Goal: Task Accomplishment & Management: Use online tool/utility

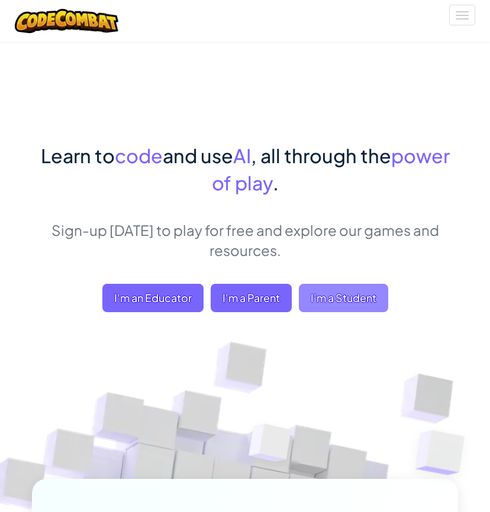
click at [352, 302] on span "I'm a Student" at bounding box center [343, 298] width 89 height 28
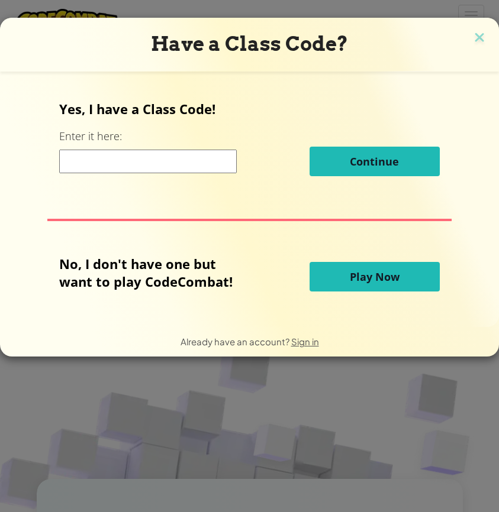
click at [408, 267] on button "Play Now" at bounding box center [375, 277] width 130 height 30
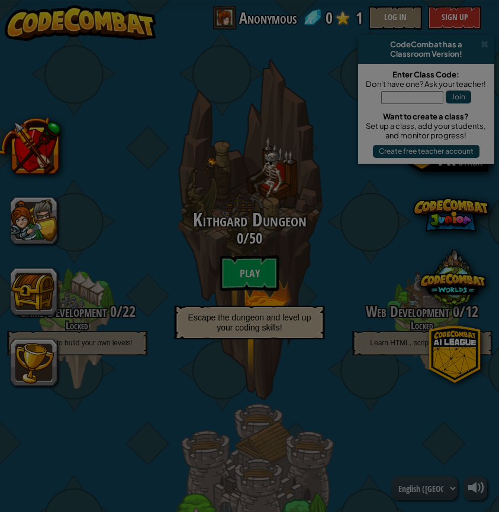
click at [403, 1] on body "powered by CodeCombat has a Classroom Version! Enter Class Code: Don't have one…" at bounding box center [249, 0] width 499 height 1
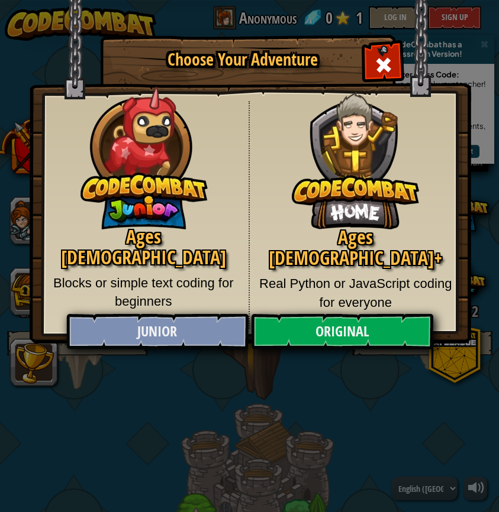
click at [189, 326] on link "Junior" at bounding box center [157, 332] width 182 height 36
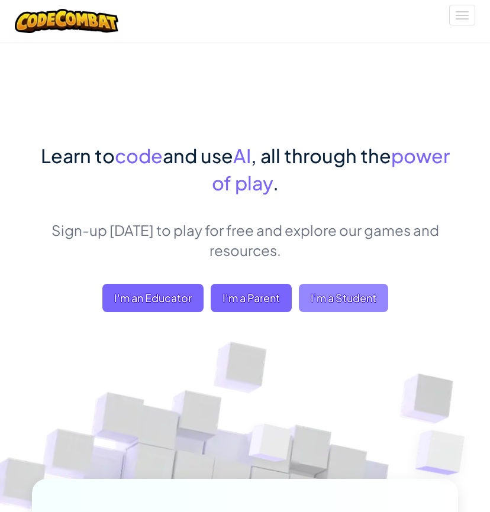
click at [318, 288] on span "I'm a Student" at bounding box center [343, 298] width 89 height 28
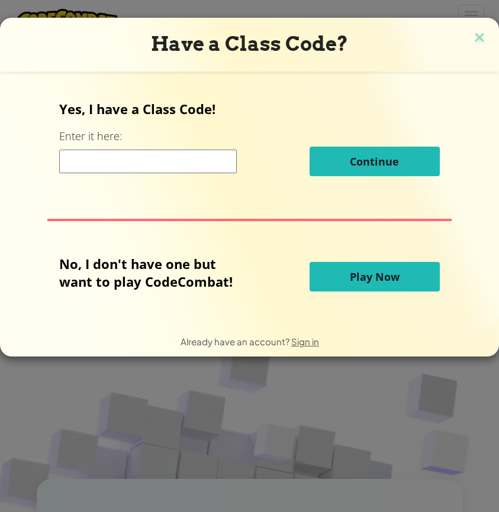
click at [372, 283] on span "Play Now" at bounding box center [375, 277] width 50 height 14
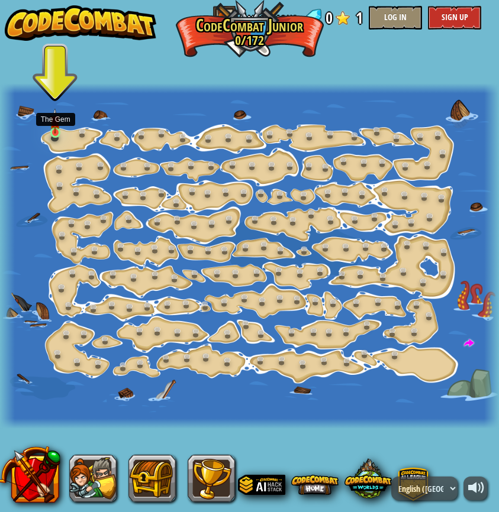
click at [58, 134] on link at bounding box center [58, 135] width 24 height 24
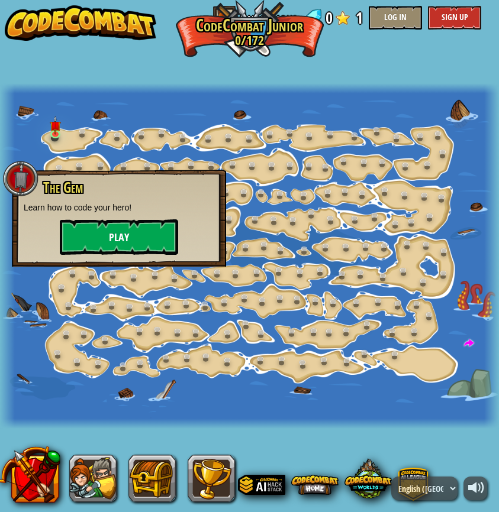
click at [121, 233] on button "Play" at bounding box center [119, 238] width 118 height 36
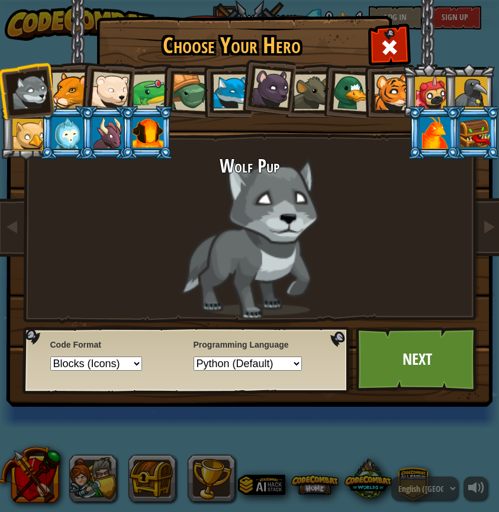
click at [254, 199] on div "Wolf Pup" at bounding box center [250, 237] width 444 height 163
click at [82, 103] on li at bounding box center [107, 89] width 58 height 58
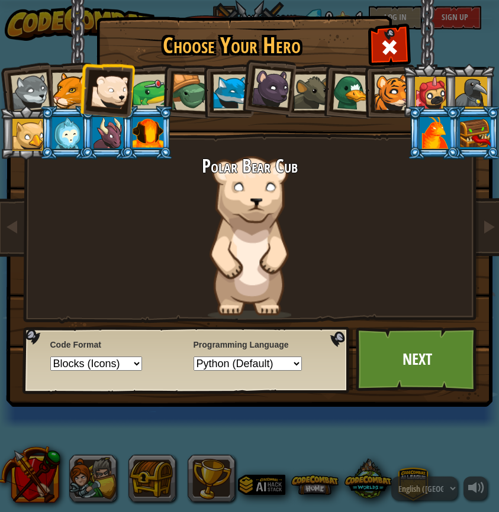
click at [68, 97] on div at bounding box center [70, 91] width 36 height 36
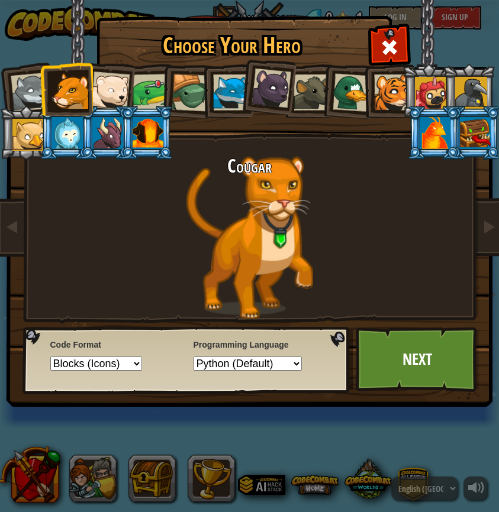
click at [33, 93] on div at bounding box center [29, 92] width 39 height 39
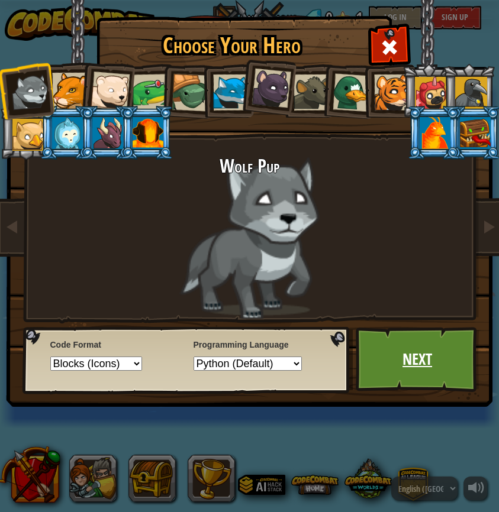
click at [428, 363] on link "Next" at bounding box center [418, 359] width 124 height 65
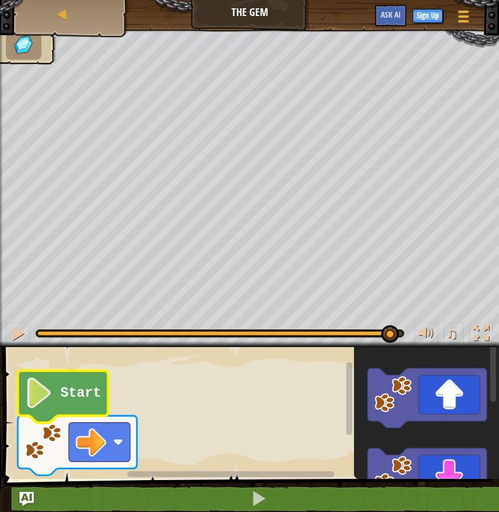
click at [66, 402] on icon "Blockly Workspace" at bounding box center [63, 397] width 91 height 52
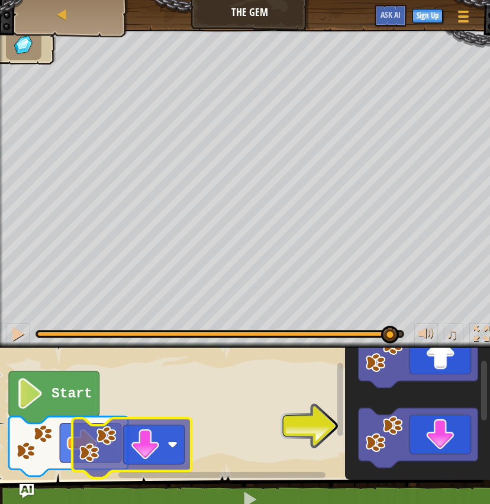
click at [133, 435] on div "Start" at bounding box center [240, 410] width 499 height 138
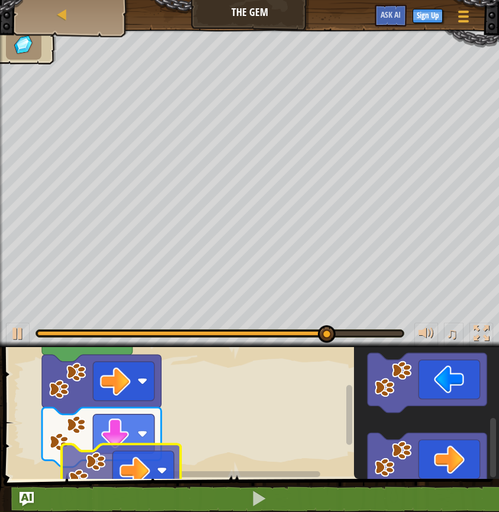
click at [112, 452] on div "Start" at bounding box center [249, 410] width 499 height 138
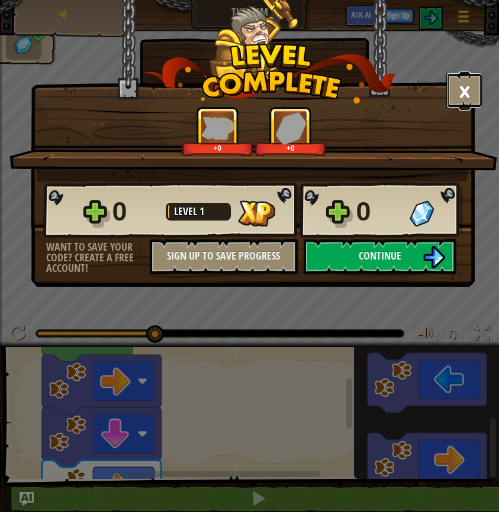
click at [460, 86] on button "×" at bounding box center [464, 91] width 37 height 36
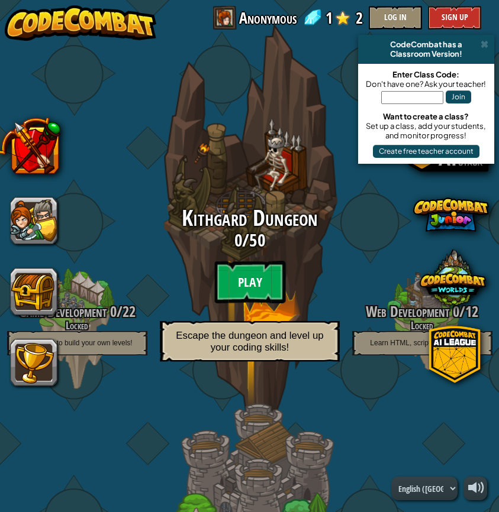
click at [269, 286] on btn "Play" at bounding box center [249, 282] width 71 height 43
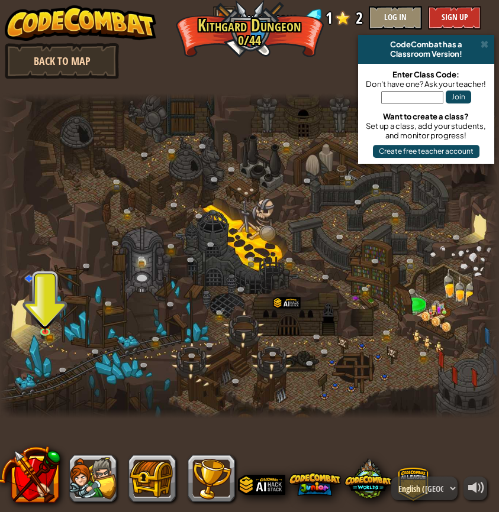
click at [88, 56] on link "Back to Map" at bounding box center [62, 61] width 114 height 36
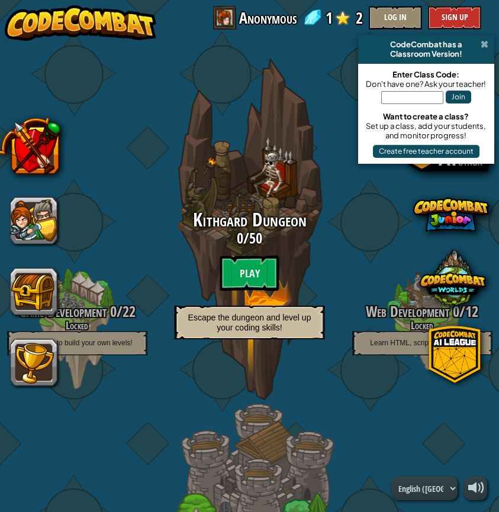
click at [485, 40] on span at bounding box center [485, 44] width 8 height 9
